Goal: Task Accomplishment & Management: Manage account settings

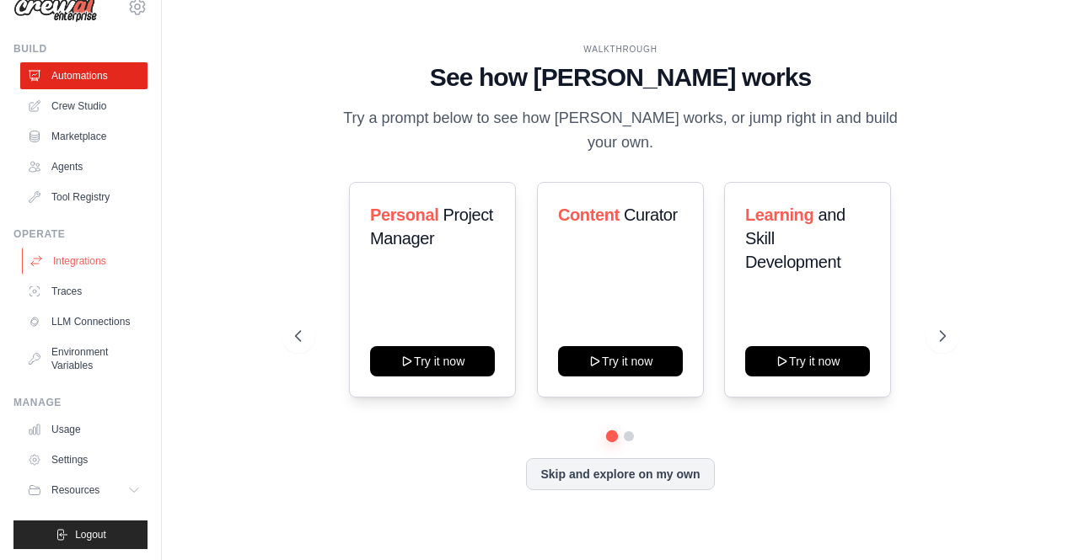
scroll to position [44, 0]
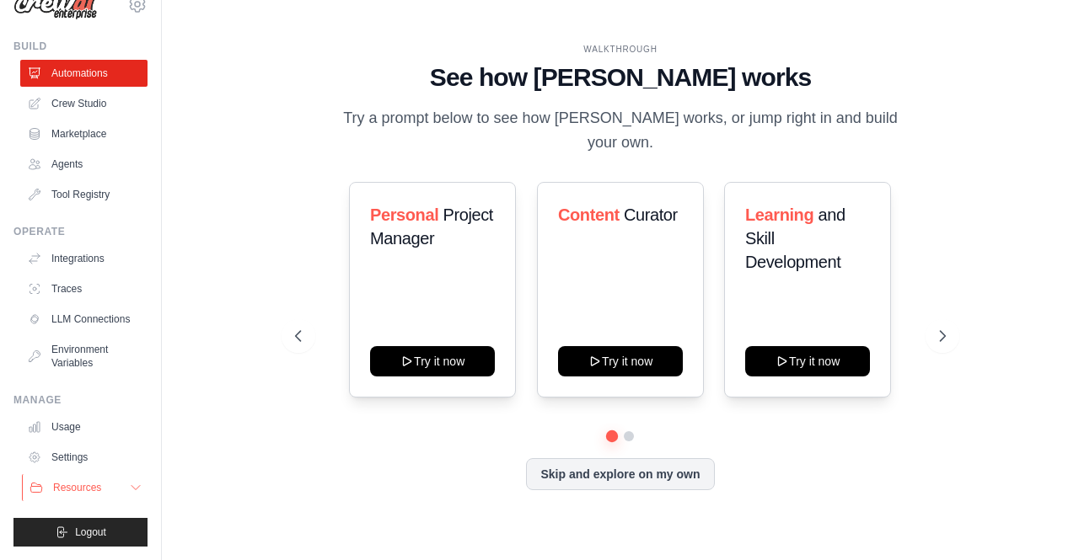
click at [131, 489] on icon at bounding box center [135, 488] width 8 height 4
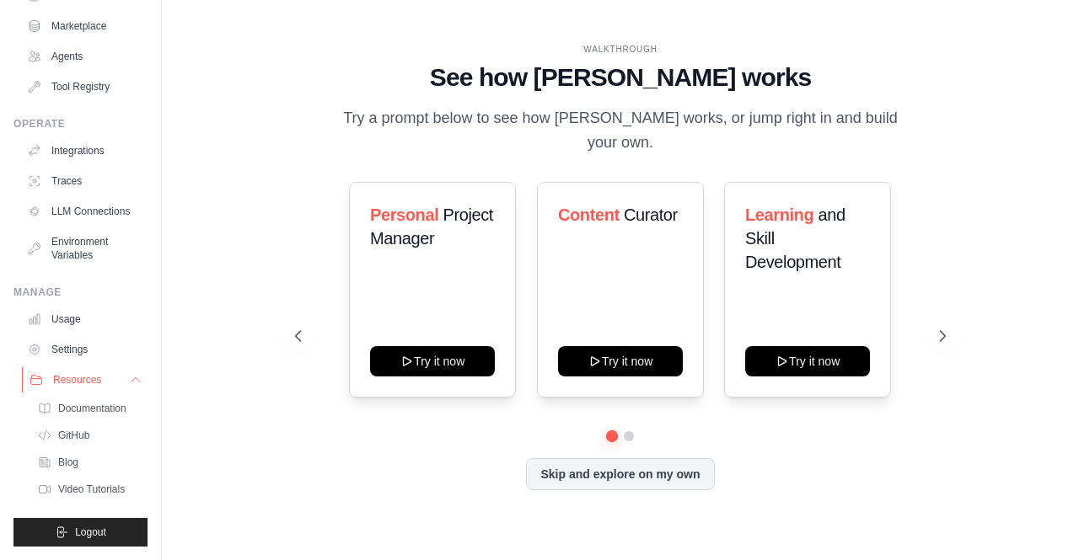
scroll to position [152, 0]
click at [118, 389] on button "Resources" at bounding box center [85, 380] width 127 height 27
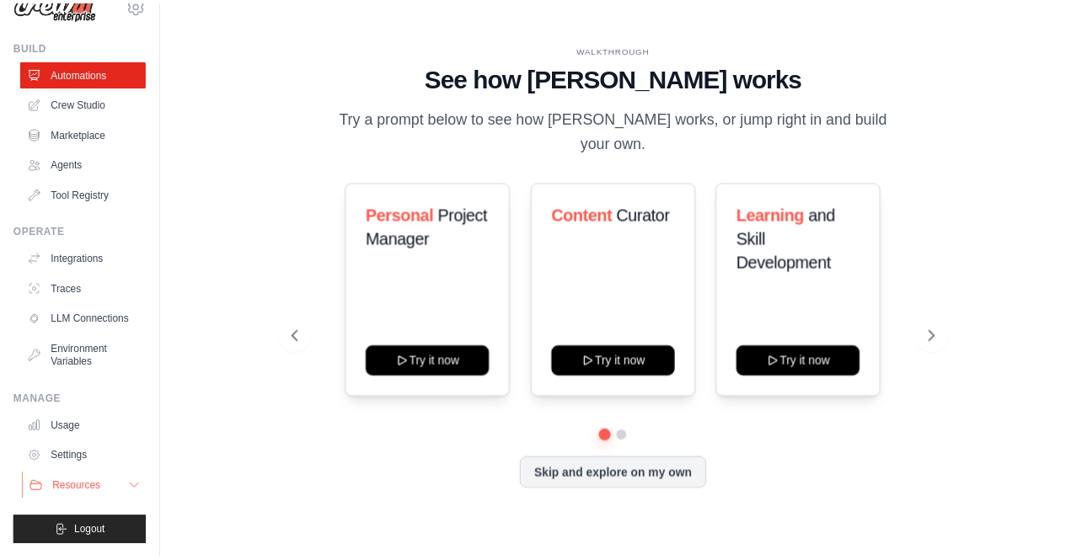
scroll to position [0, 0]
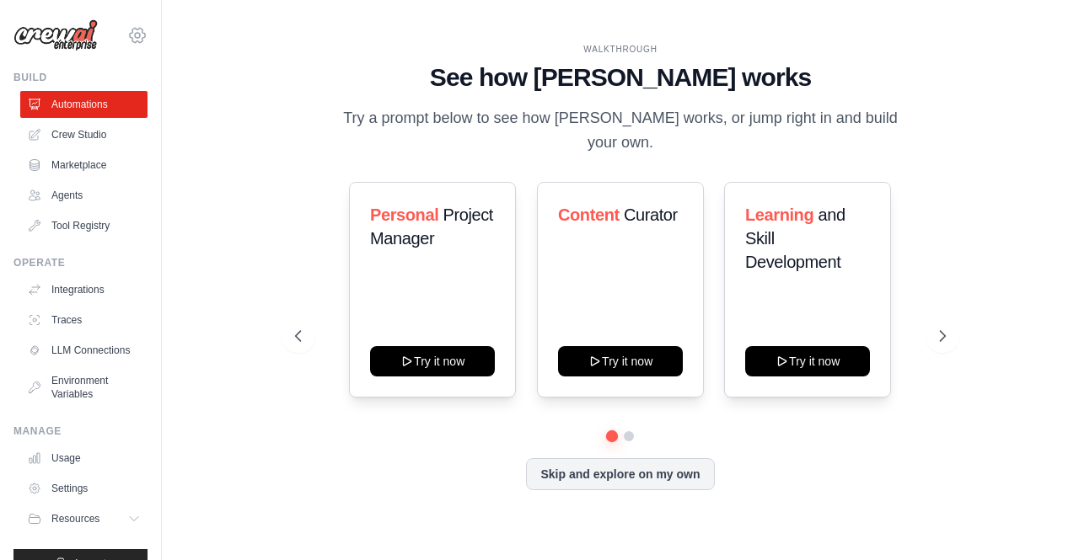
click at [128, 35] on icon at bounding box center [137, 35] width 20 height 20
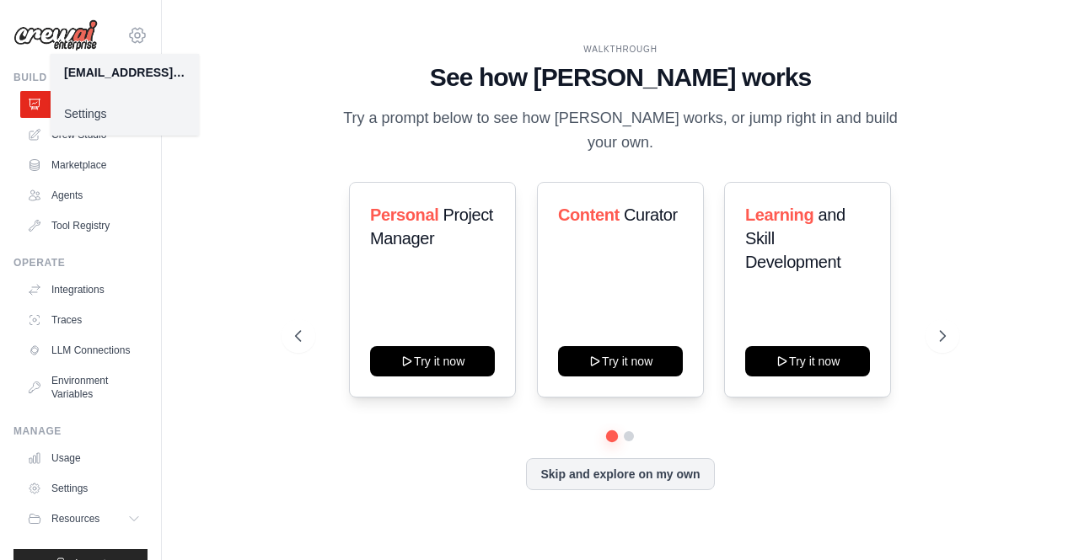
click at [128, 35] on icon at bounding box center [137, 35] width 20 height 20
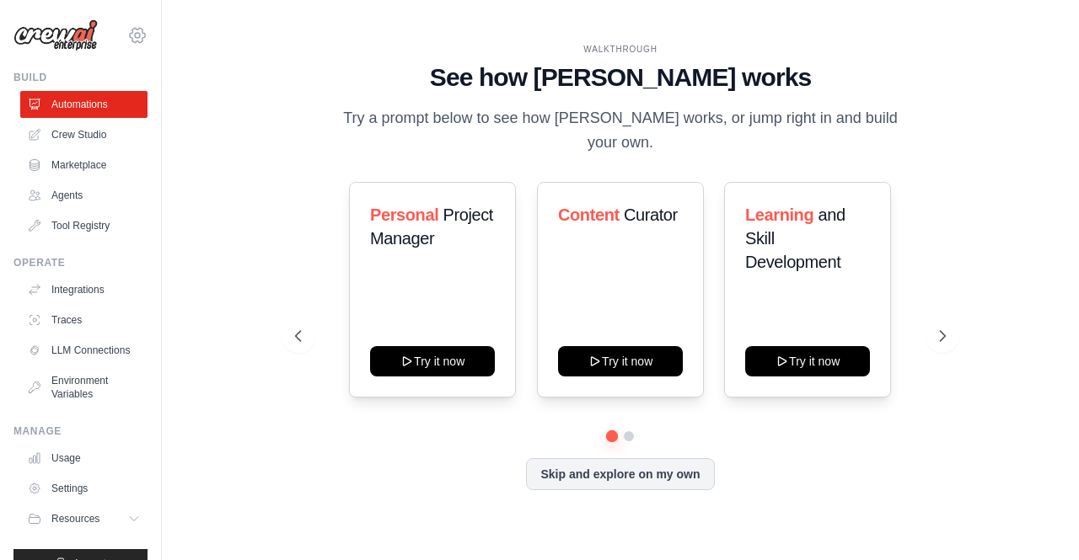
click at [128, 35] on icon at bounding box center [137, 35] width 20 height 20
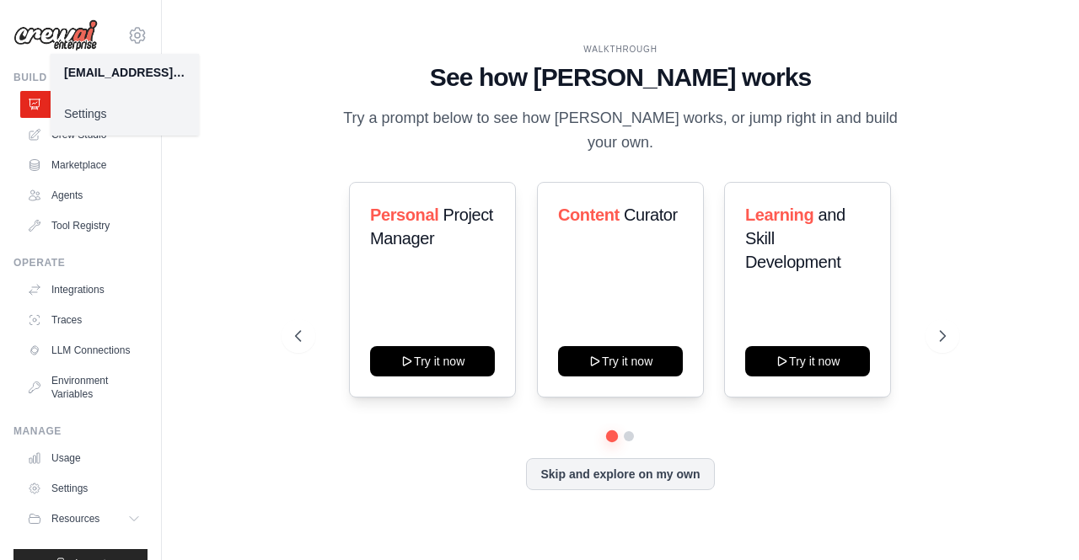
click at [113, 111] on link "Settings" at bounding box center [125, 114] width 148 height 30
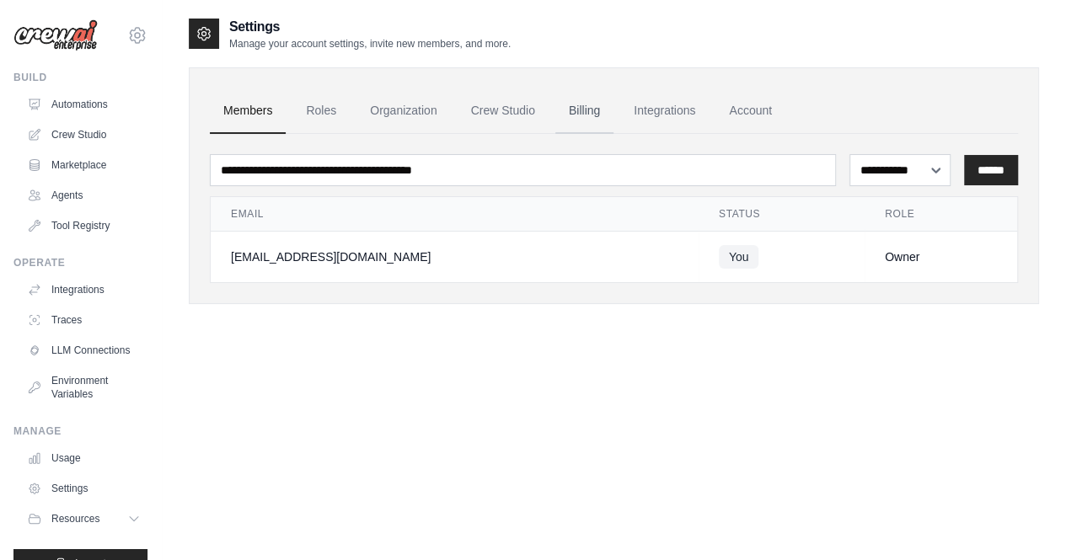
click at [570, 119] on link "Billing" at bounding box center [584, 111] width 58 height 46
